Goal: Task Accomplishment & Management: Manage account settings

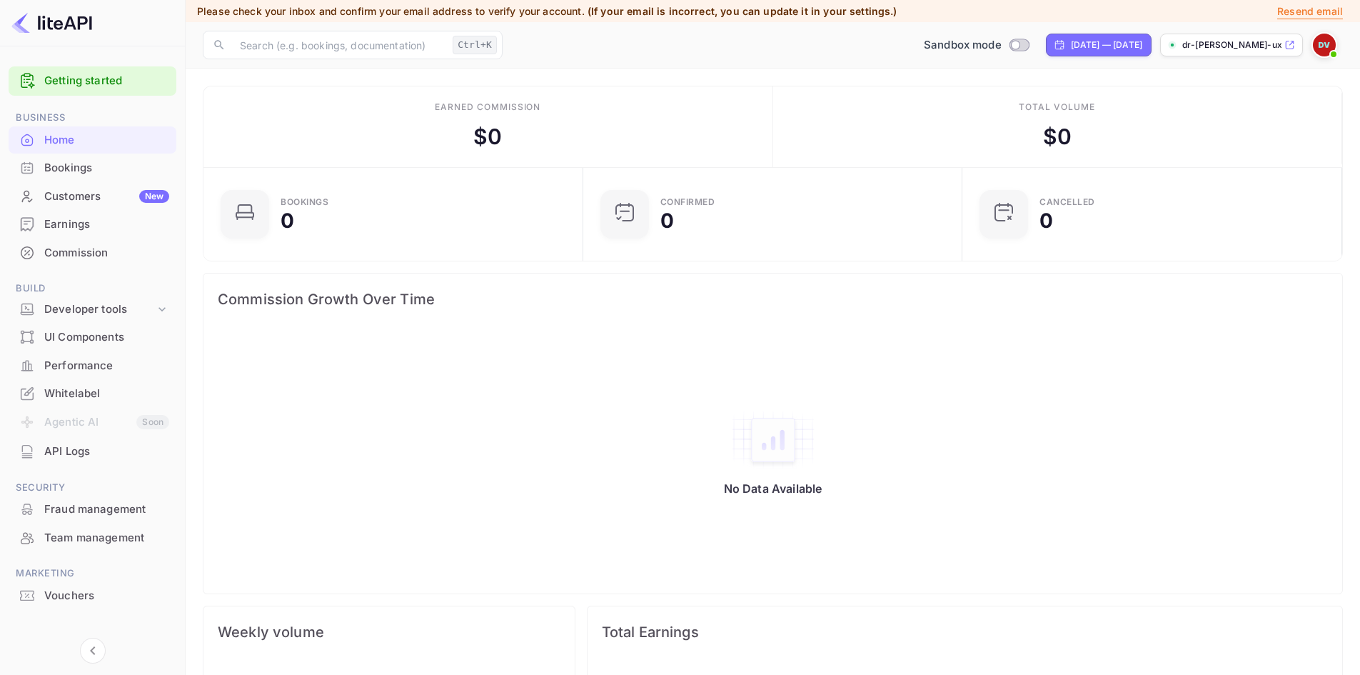
click at [1237, 43] on p "dr-[PERSON_NAME]-uxlr..." at bounding box center [1231, 45] width 99 height 13
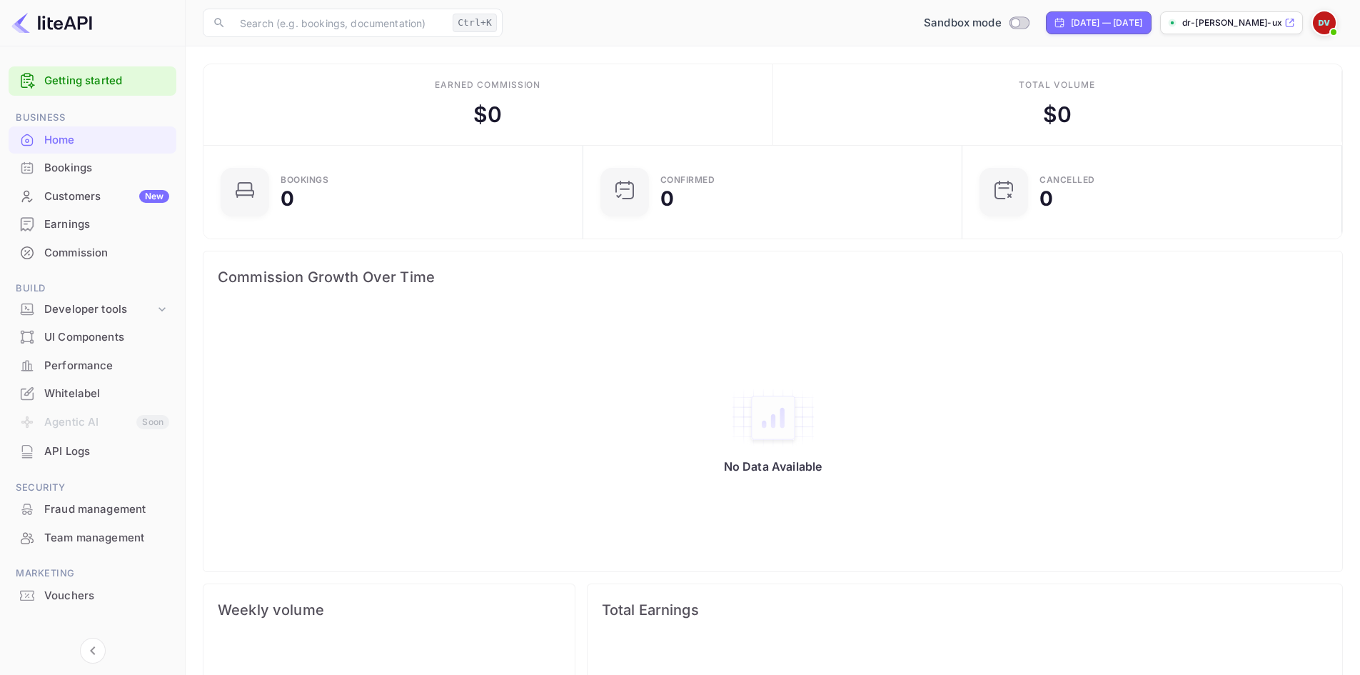
click at [1326, 22] on img at bounding box center [1324, 22] width 23 height 23
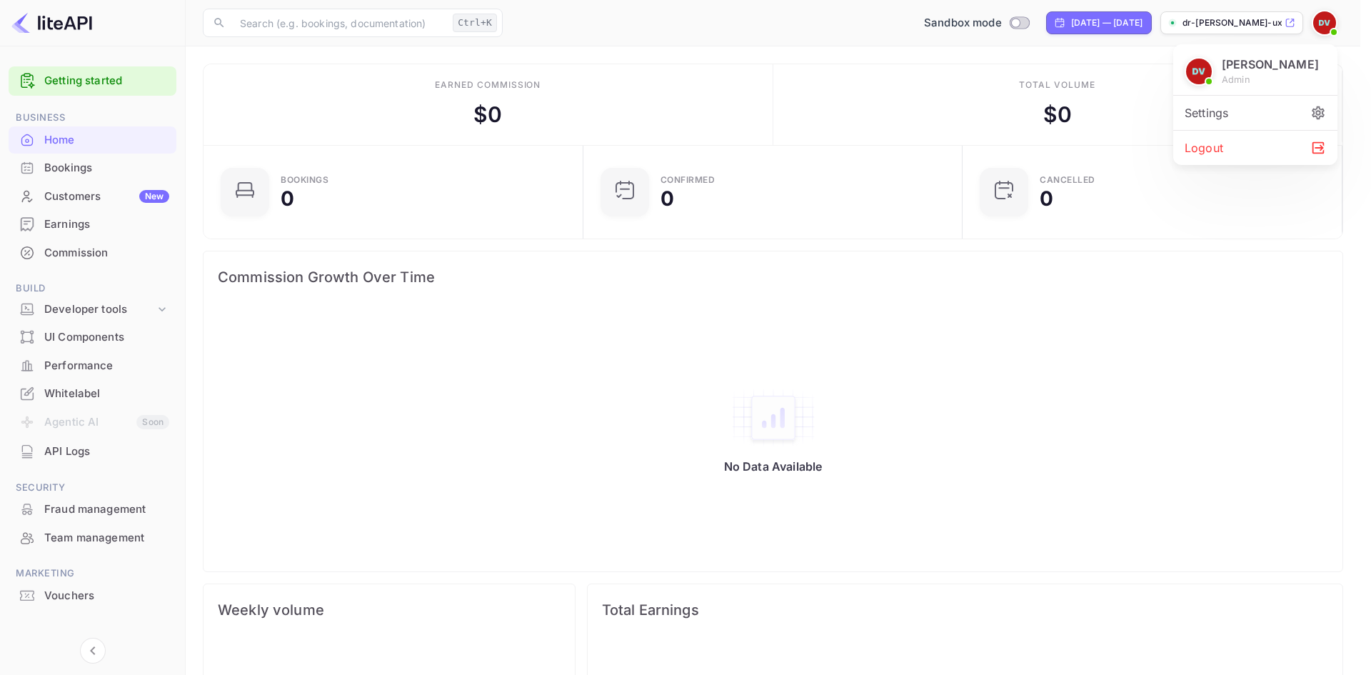
click at [1200, 112] on div "Settings" at bounding box center [1255, 113] width 164 height 34
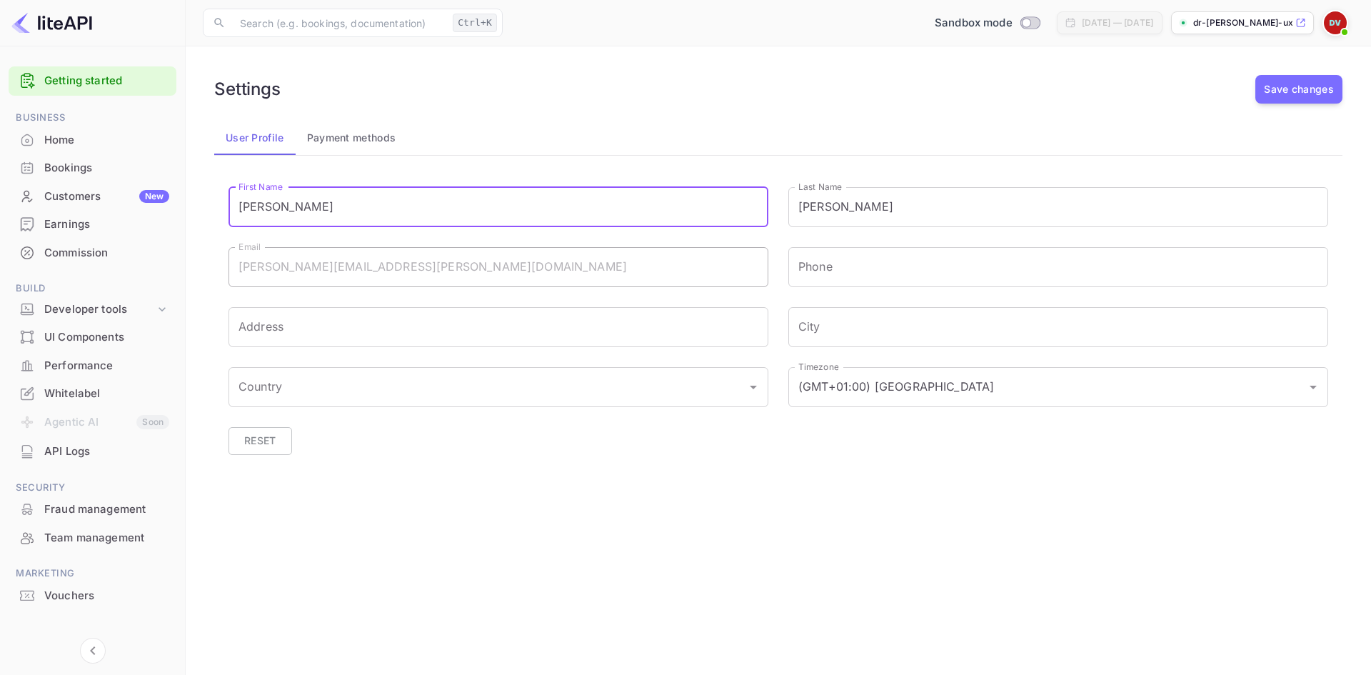
drag, startPoint x: 257, startPoint y: 206, endPoint x: 184, endPoint y: 206, distance: 72.8
click at [184, 206] on div "Getting started Business Home Bookings Customers New Earnings Commission Build …" at bounding box center [685, 337] width 1371 height 675
click at [819, 272] on input "Phone" at bounding box center [1058, 267] width 540 height 40
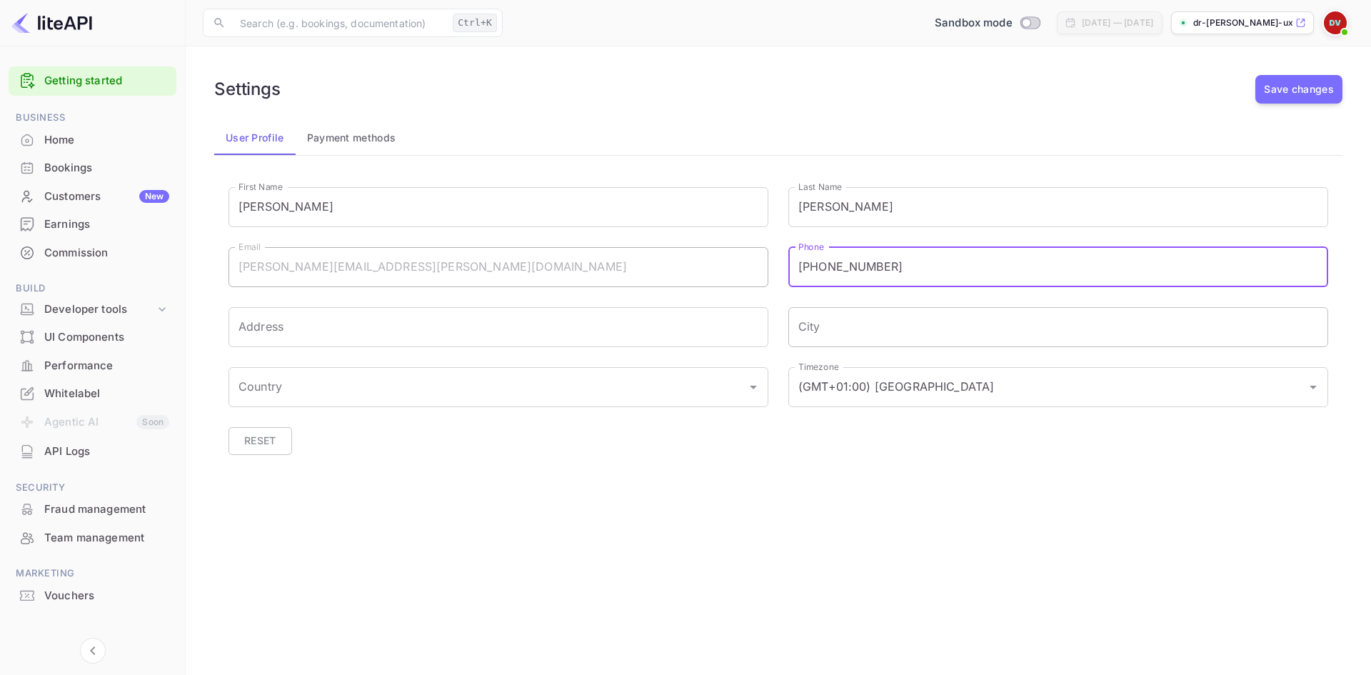
type input "[PHONE_NUMBER]"
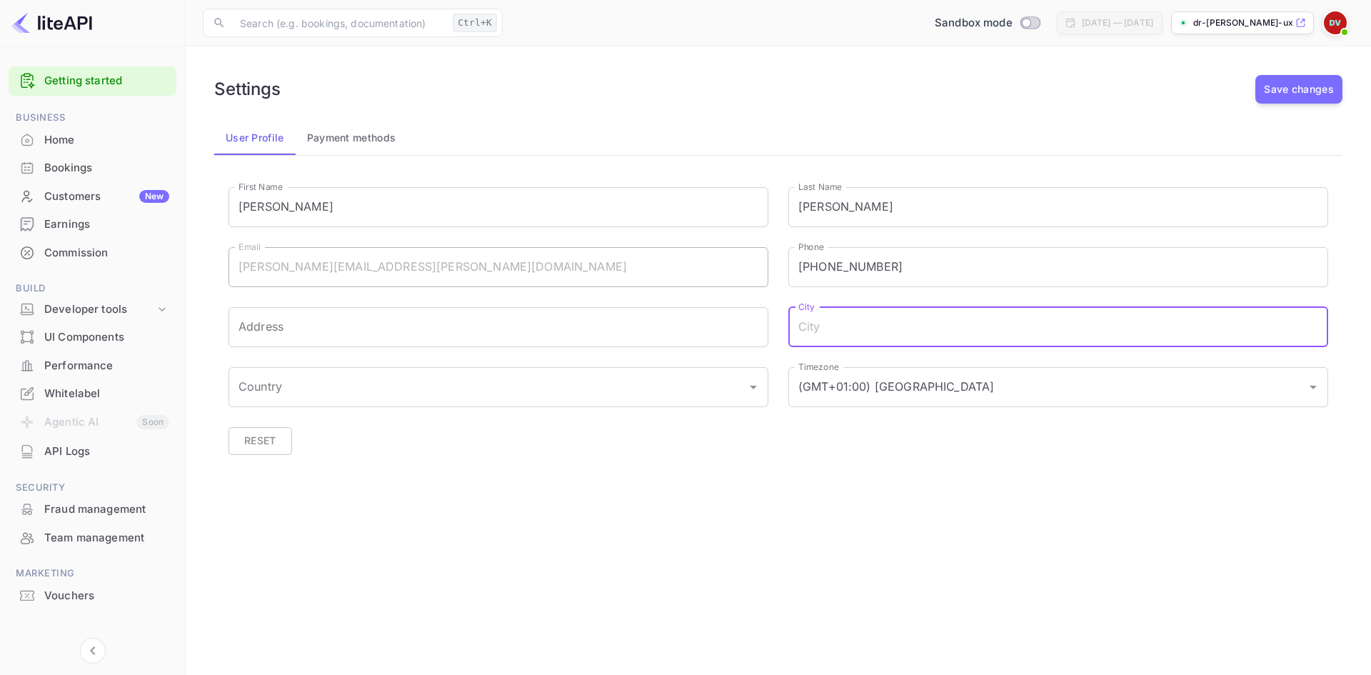
click at [851, 333] on input "City" at bounding box center [1058, 327] width 540 height 40
type input "[GEOGRAPHIC_DATA]"
click at [256, 328] on input "Address" at bounding box center [498, 327] width 540 height 40
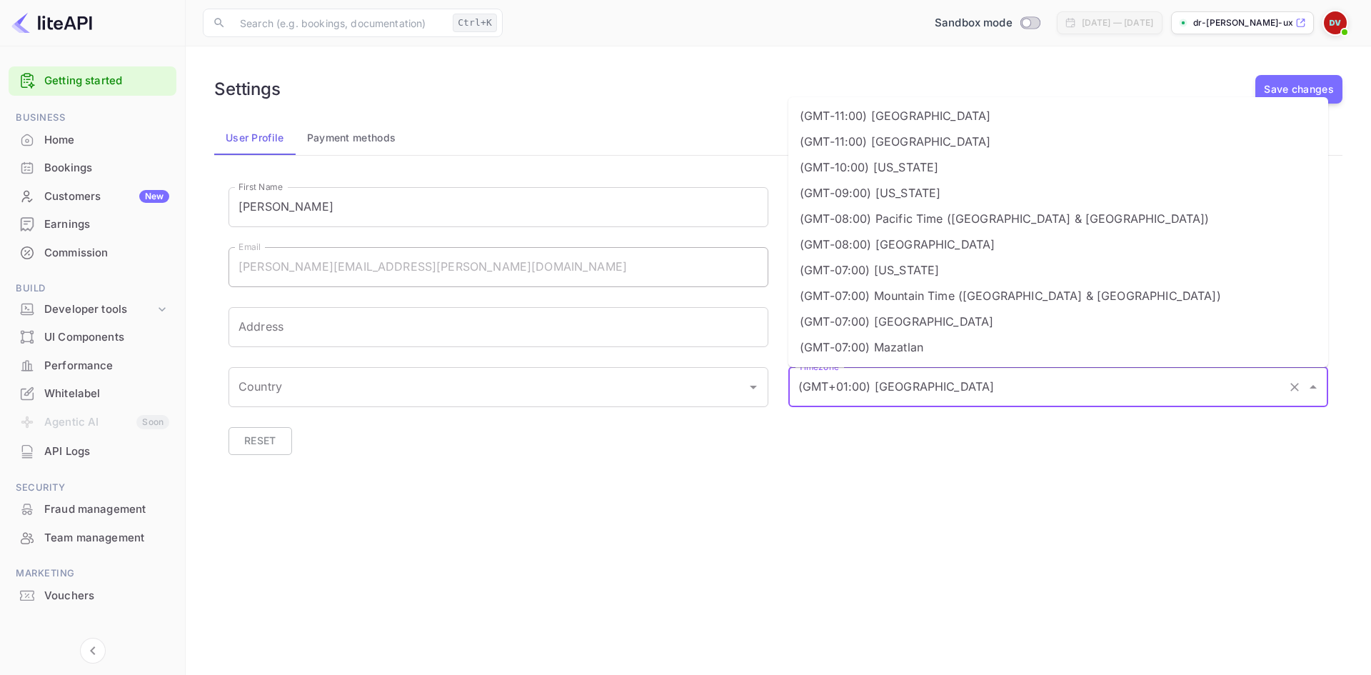
click at [870, 391] on input "(GMT+01:00) [GEOGRAPHIC_DATA]" at bounding box center [1038, 386] width 487 height 27
